Goal: Find contact information: Find contact information

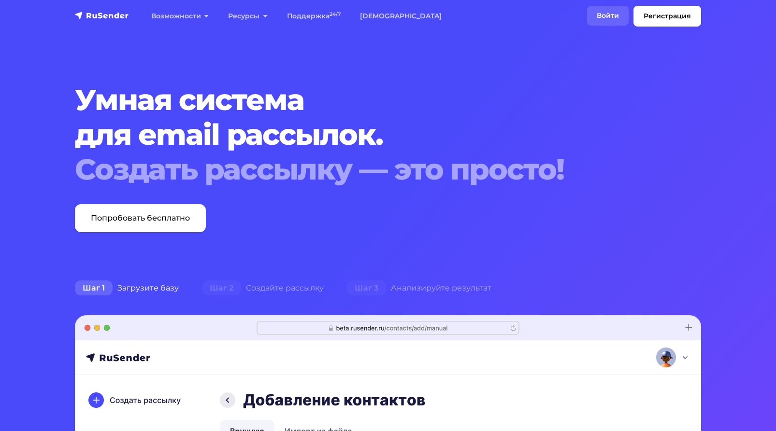
click at [606, 14] on link "Войти" at bounding box center [608, 16] width 42 height 20
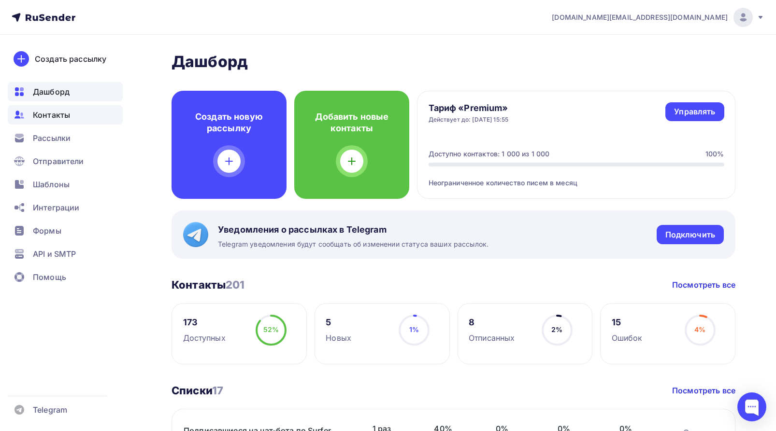
click at [47, 109] on span "Контакты" at bounding box center [51, 115] width 37 height 12
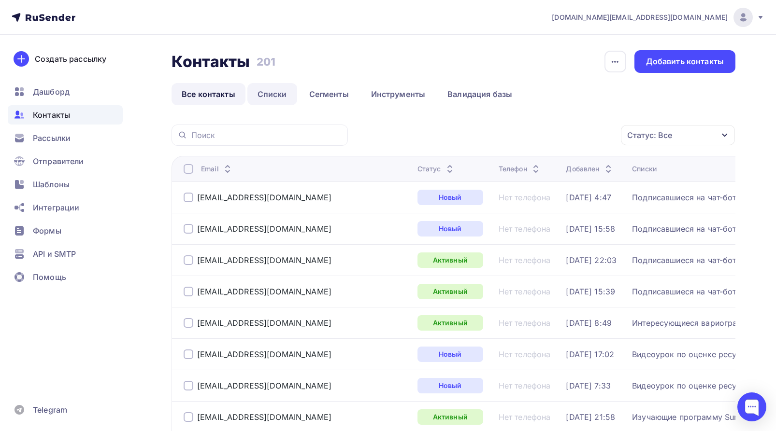
click at [270, 90] on link "Списки" at bounding box center [272, 94] width 50 height 22
